Goal: Find specific page/section: Find specific page/section

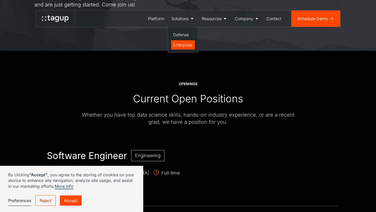
scroll to position [102, 0]
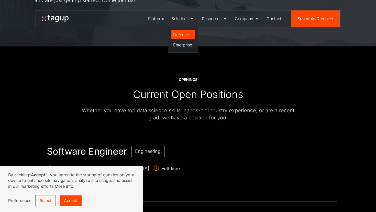
click at [177, 36] on div "Defense" at bounding box center [183, 35] width 20 height 6
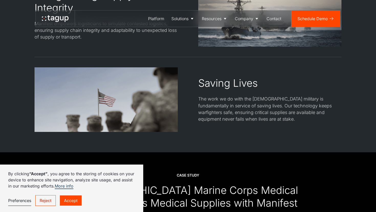
scroll to position [950, 0]
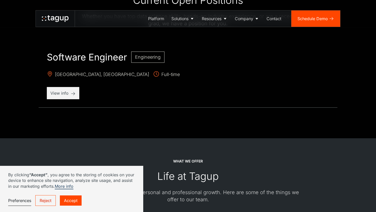
scroll to position [193, 0]
